Goal: Ask a question

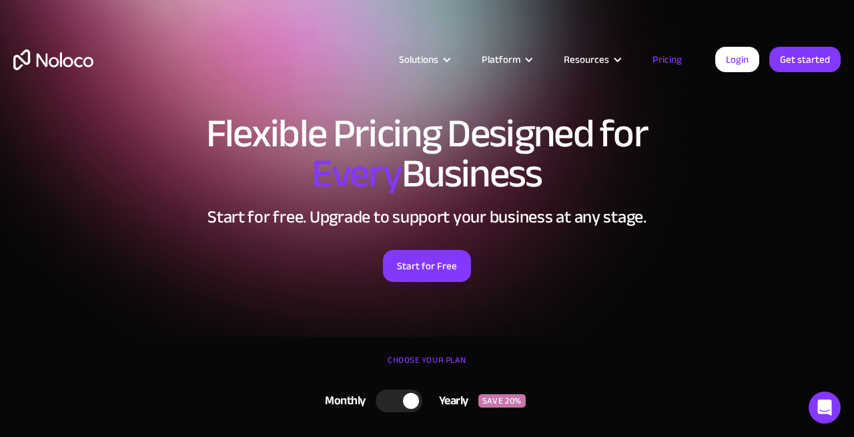
click at [265, 141] on h1 "Flexible Pricing Designed for Every Business" at bounding box center [427, 153] width 828 height 80
click at [745, 60] on link "Login" at bounding box center [738, 59] width 44 height 25
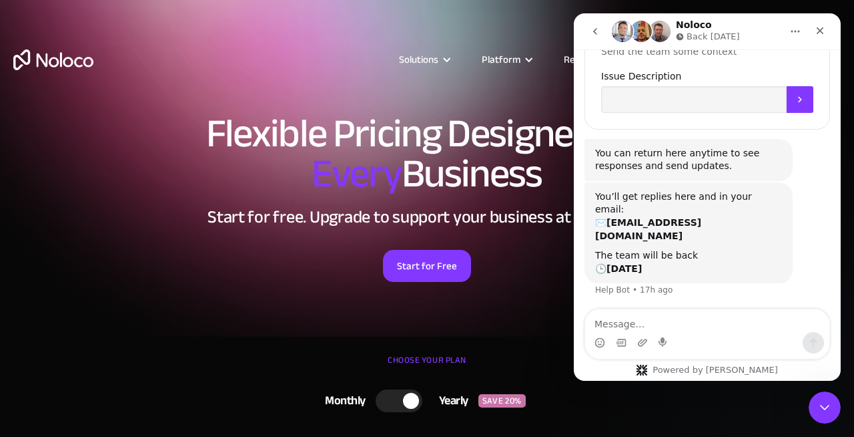
scroll to position [737, 0]
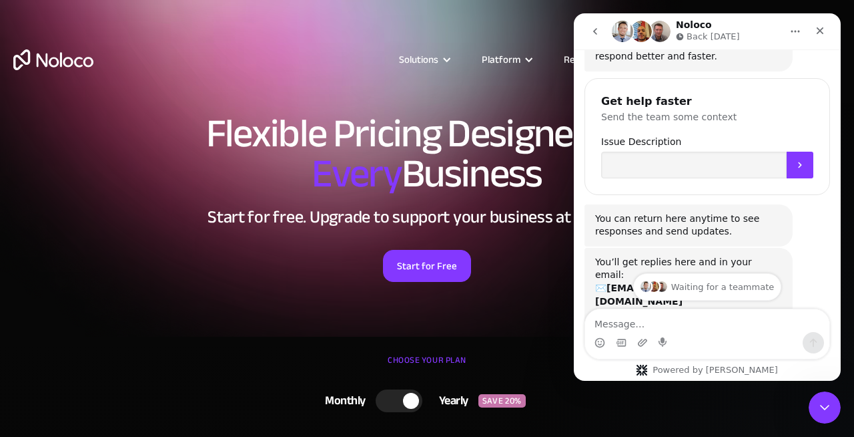
click at [601, 23] on button "go back" at bounding box center [595, 31] width 25 height 25
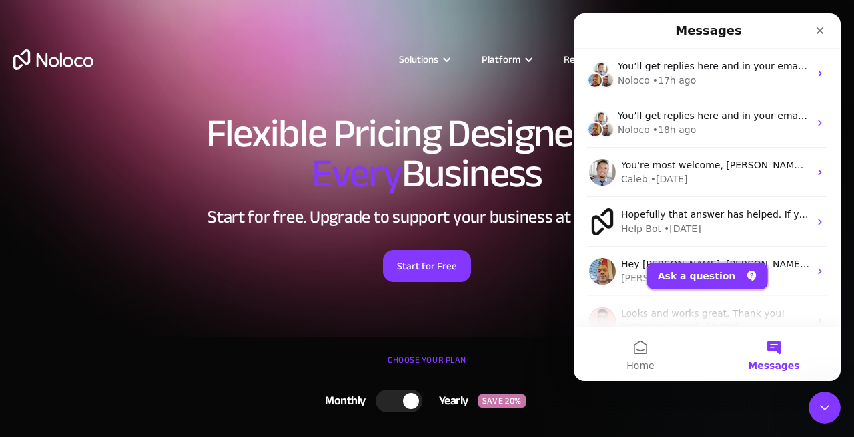
click at [686, 265] on button "Ask a question" at bounding box center [707, 275] width 121 height 27
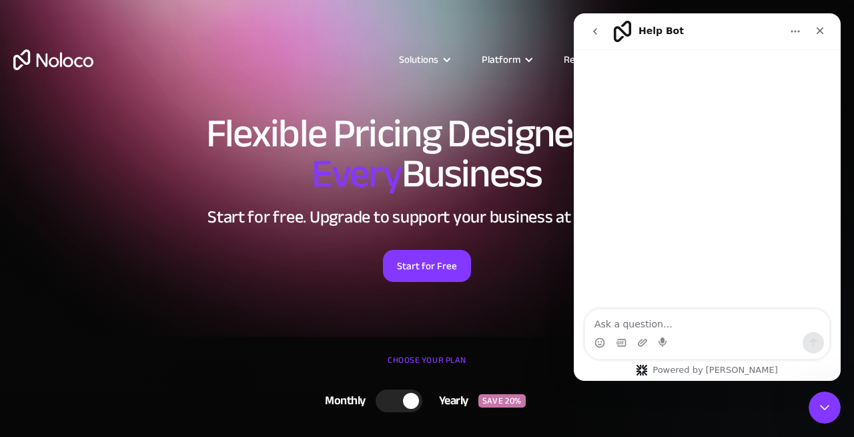
click at [659, 324] on textarea "Ask a question…" at bounding box center [707, 320] width 244 height 23
type textarea "Can you have a folder inside of a folder in navigation?"
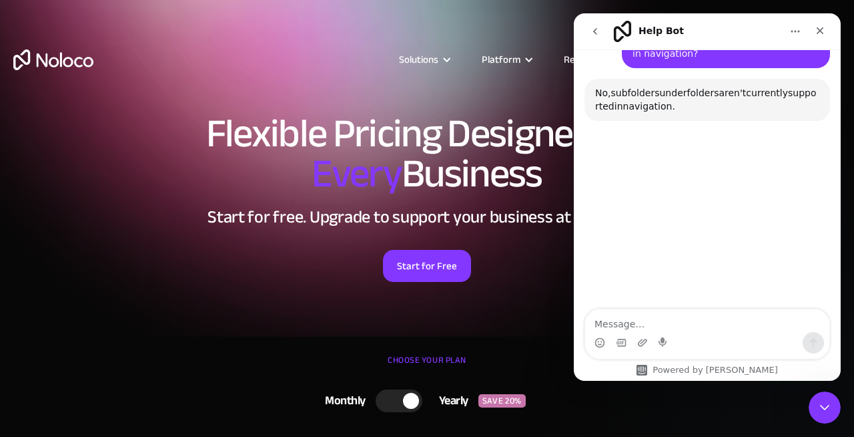
scroll to position [99, 0]
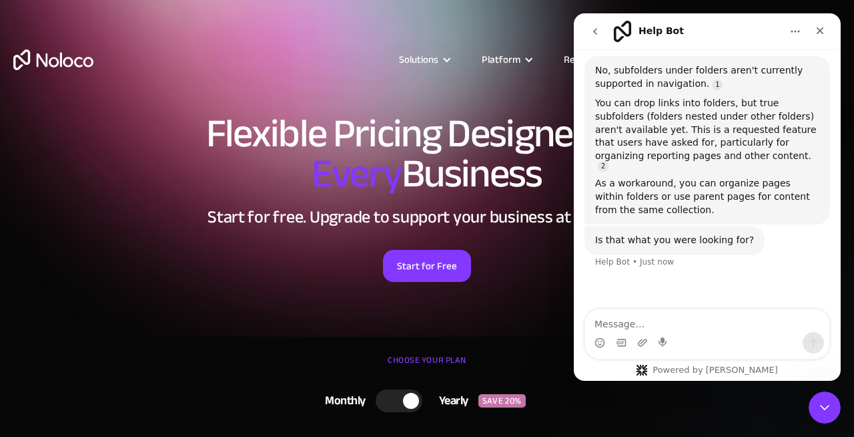
click at [667, 316] on textarea "Message…" at bounding box center [707, 320] width 244 height 23
type textarea "Thank you"
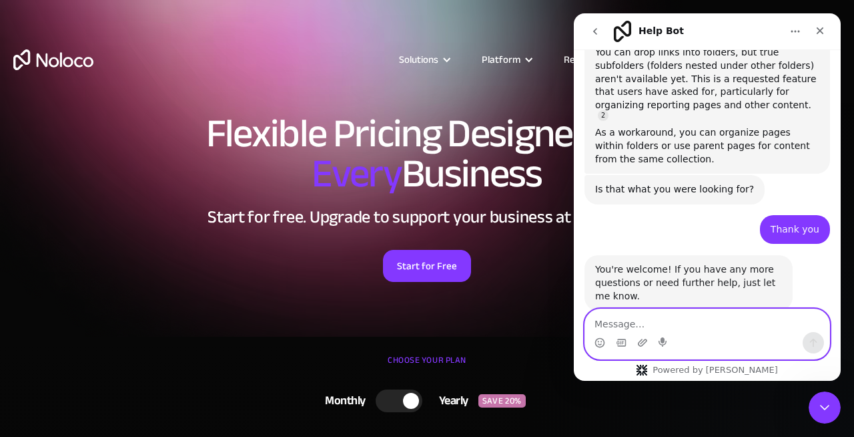
scroll to position [172, 0]
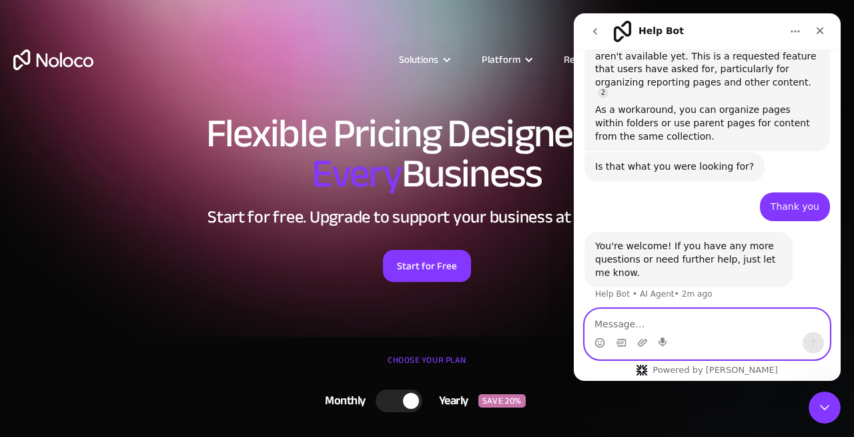
click at [646, 314] on textarea "Message…" at bounding box center [707, 320] width 244 height 23
type textarea "can you have a link or folder as a child of a link?"
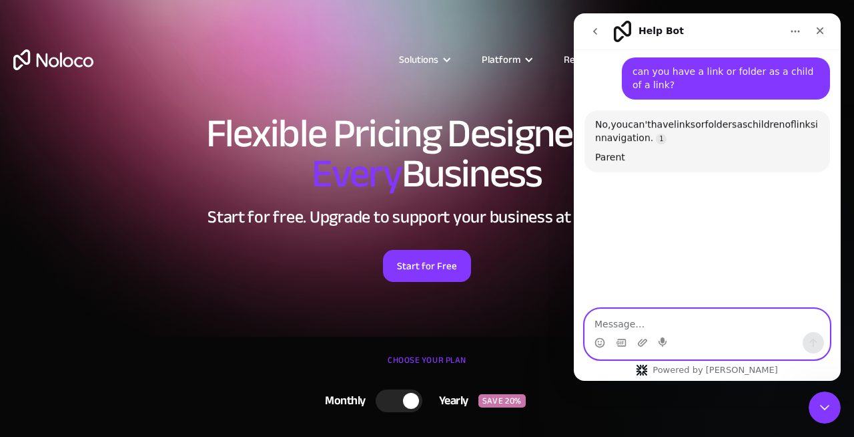
scroll to position [418, 0]
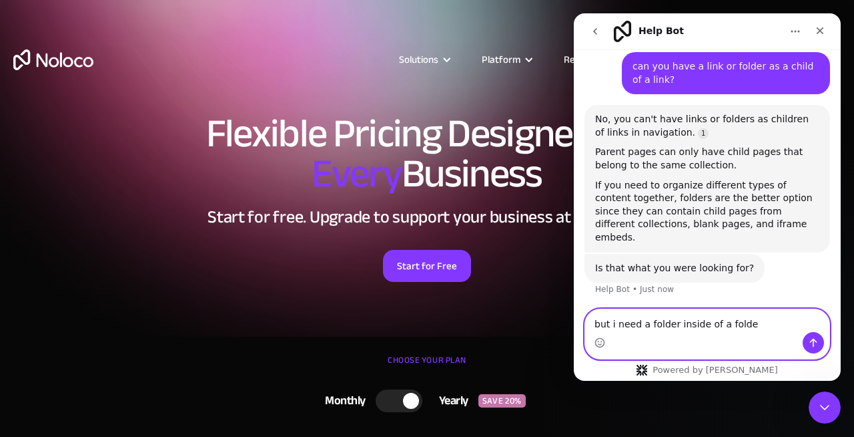
type textarea "but i need a folder inside of a folder"
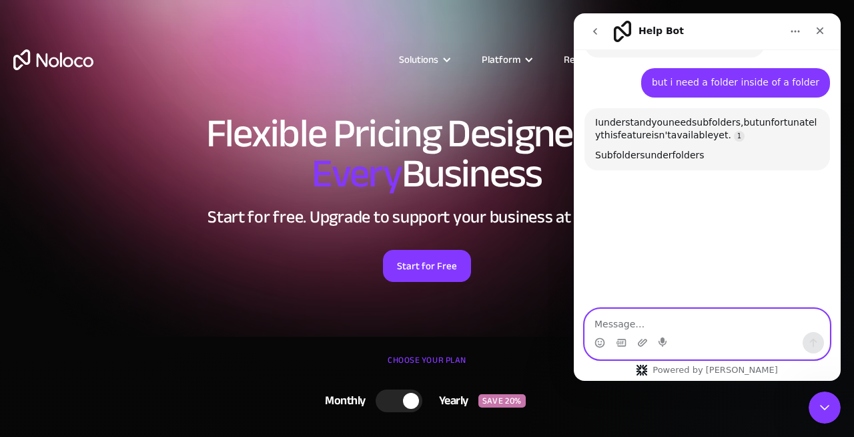
scroll to position [645, 0]
